Goal: Transaction & Acquisition: Purchase product/service

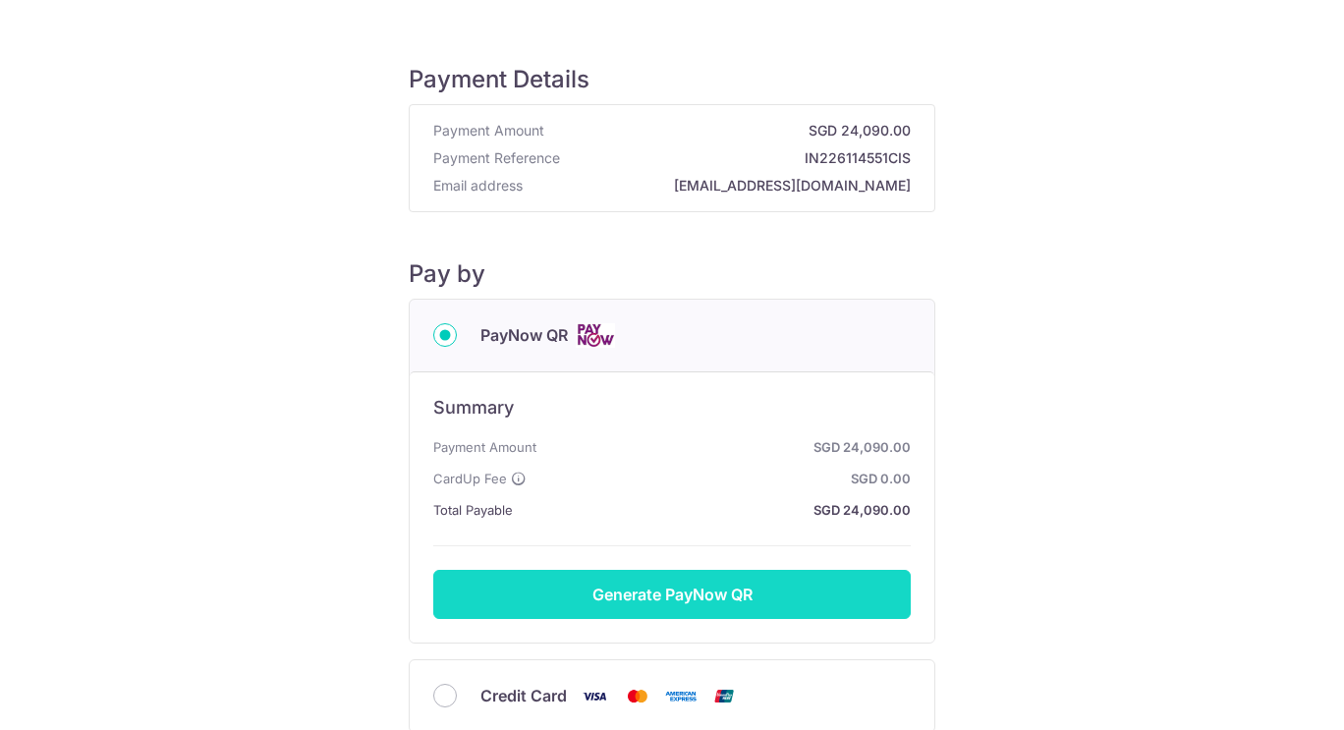
click at [680, 577] on button "Generate PayNow QR" at bounding box center [671, 594] width 477 height 49
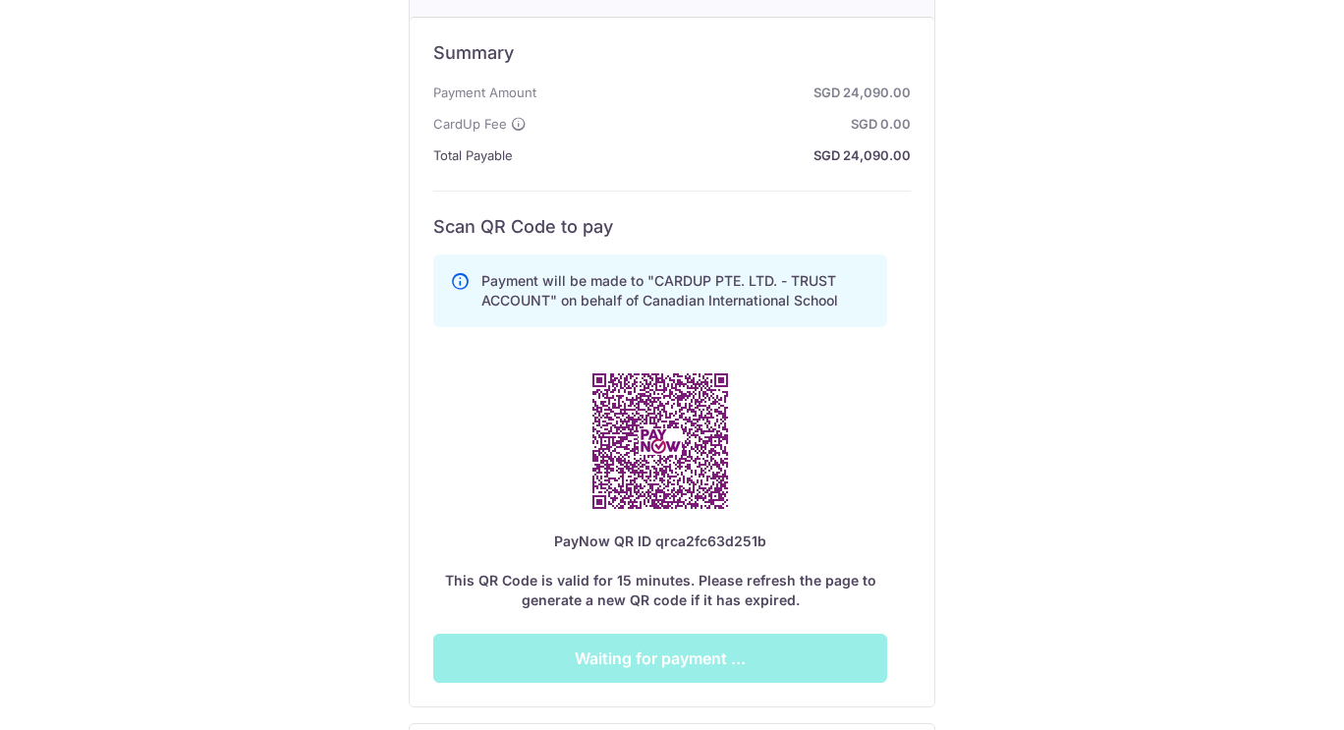
scroll to position [356, 0]
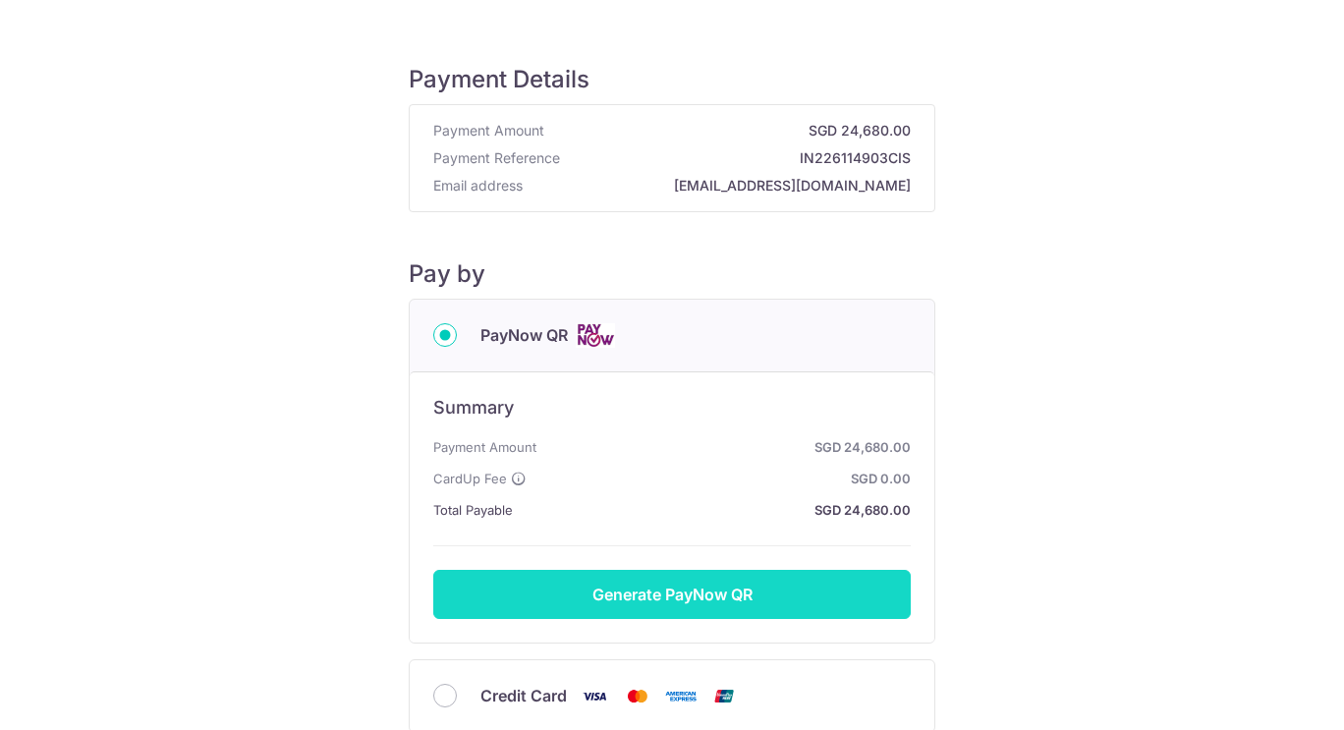
click at [655, 584] on button "Generate PayNow QR" at bounding box center [671, 594] width 477 height 49
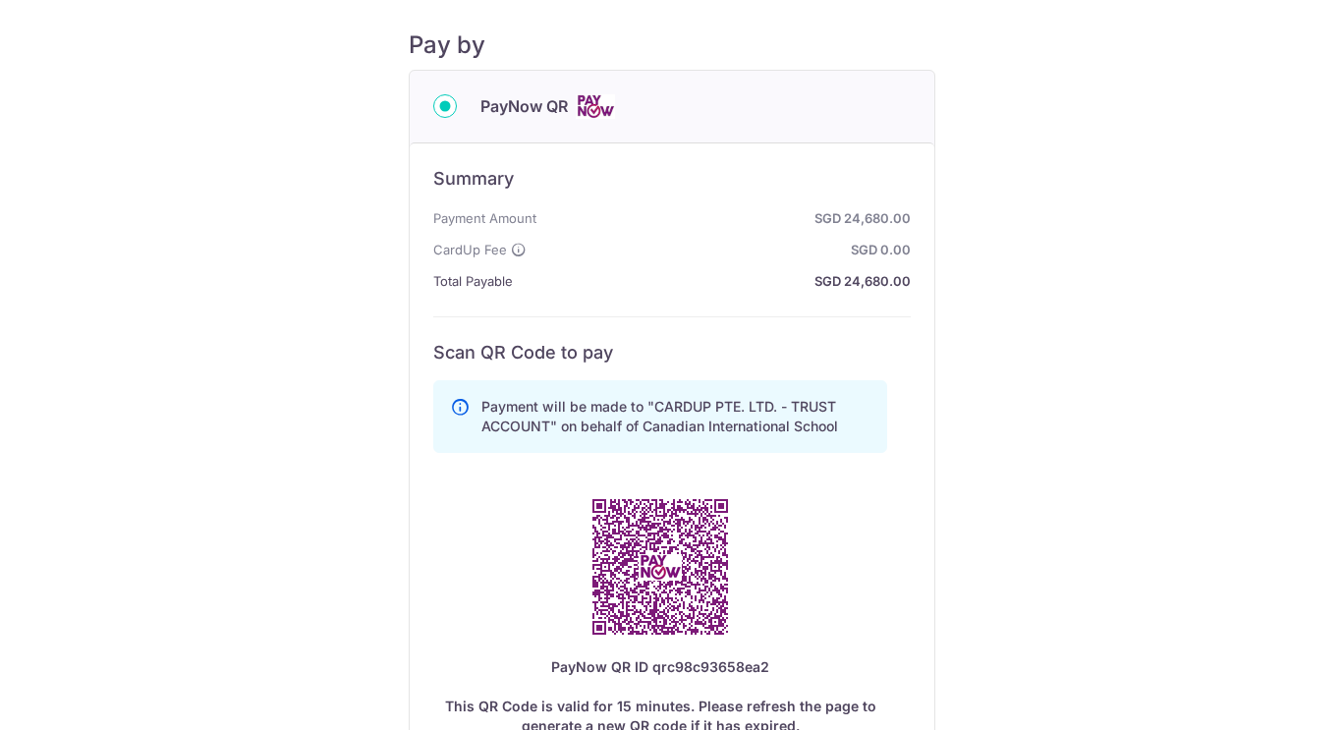
scroll to position [468, 0]
